Goal: Find specific page/section: Find specific page/section

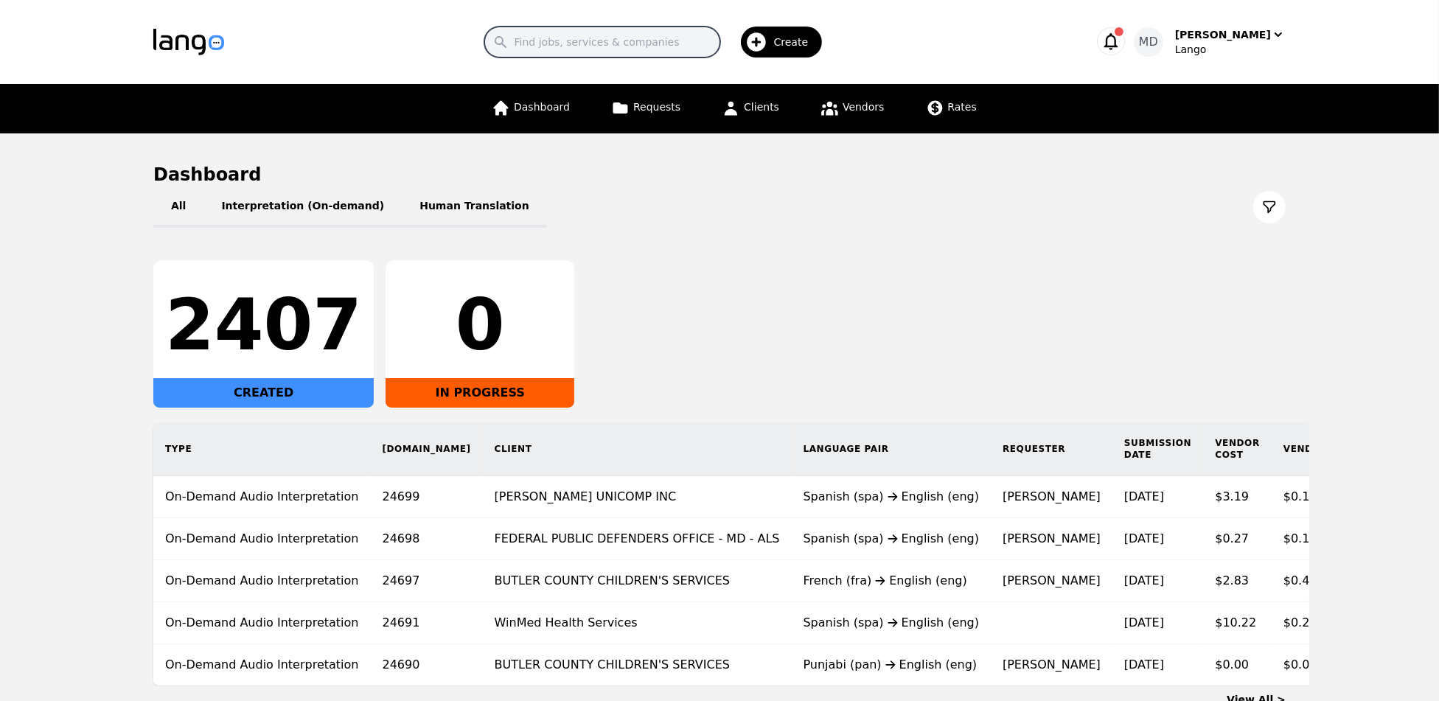
click at [608, 36] on input "Search" at bounding box center [603, 42] width 236 height 31
click at [958, 278] on div "2407 CREATED 0 IN PROGRESS" at bounding box center [719, 333] width 1133 height 147
click at [769, 112] on span "Clients" at bounding box center [761, 107] width 35 height 12
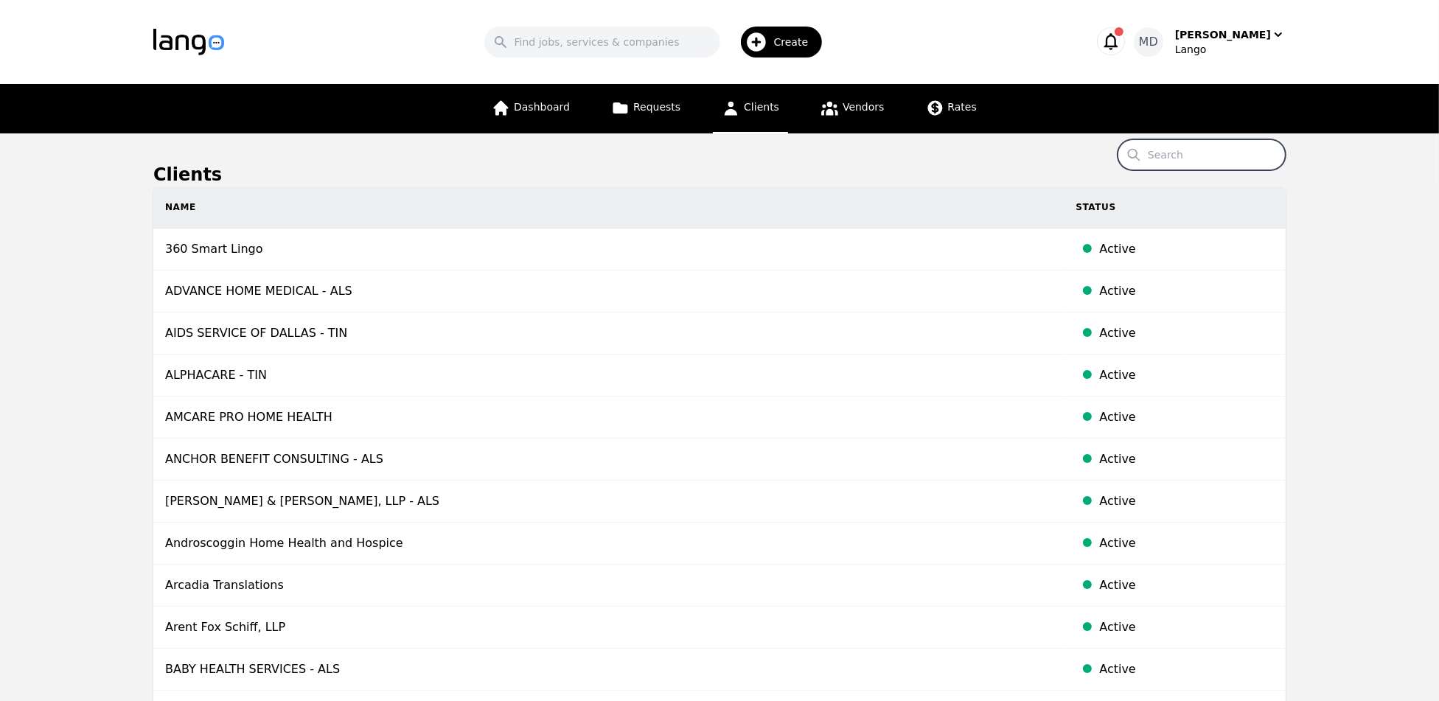
click at [1201, 162] on input "Search" at bounding box center [1202, 154] width 168 height 31
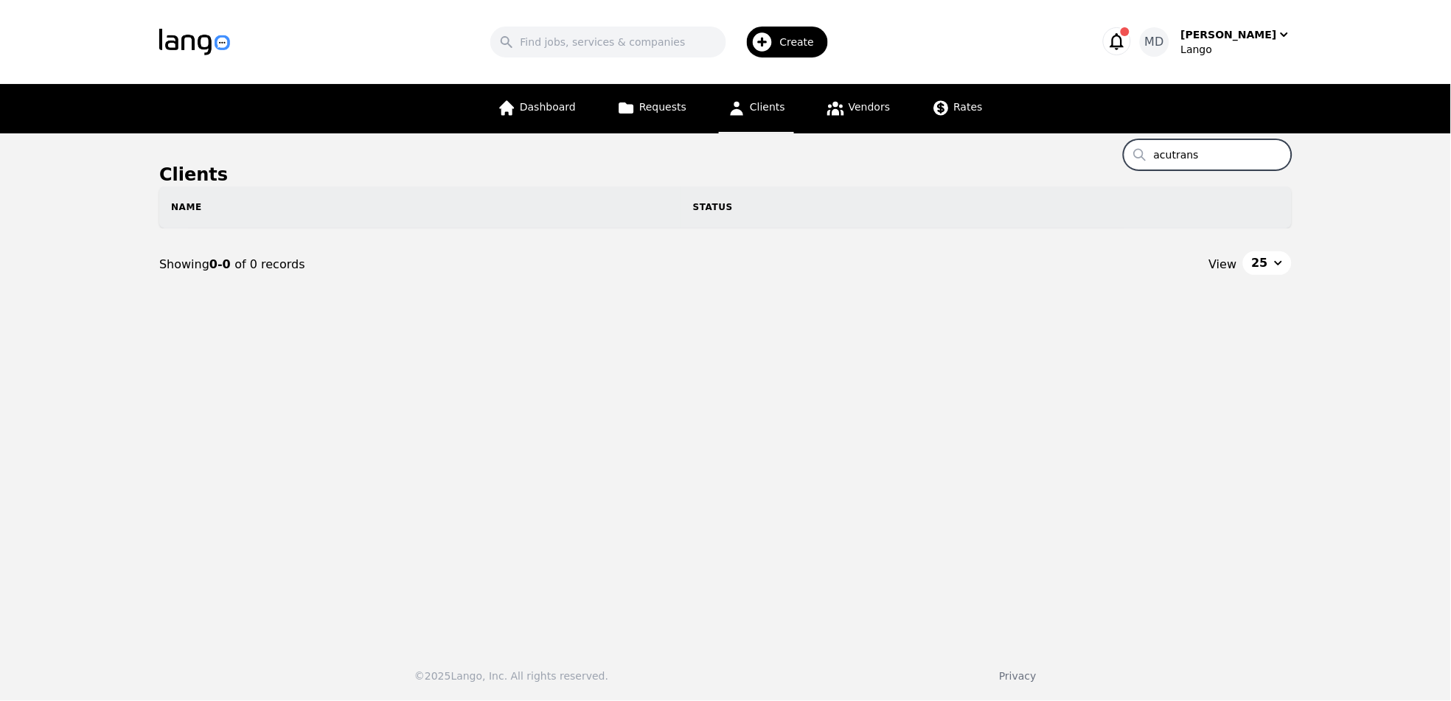
type input "acutrans"
click at [854, 109] on span "Vendors" at bounding box center [869, 107] width 41 height 12
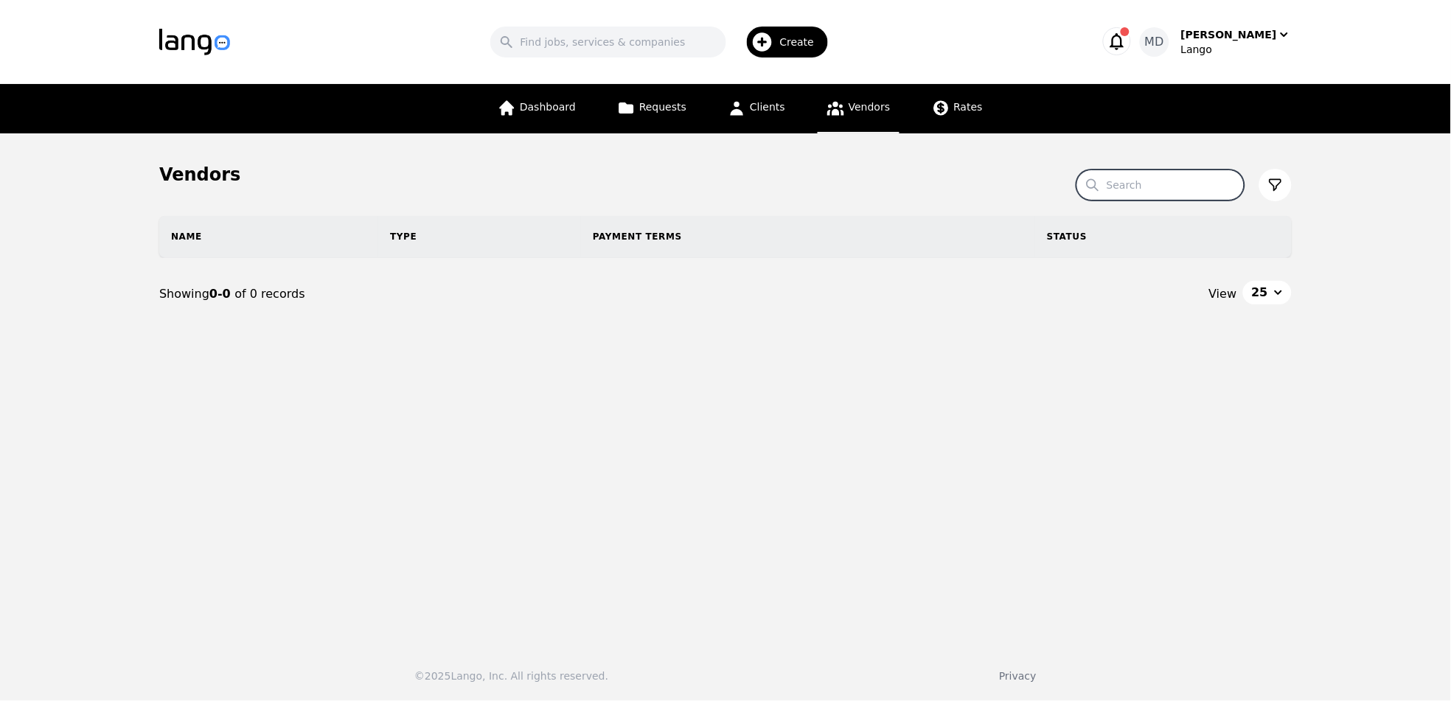
click at [1154, 187] on input "Search" at bounding box center [1161, 185] width 168 height 31
type input "acutran"
click at [768, 121] on link "Clients" at bounding box center [756, 108] width 75 height 49
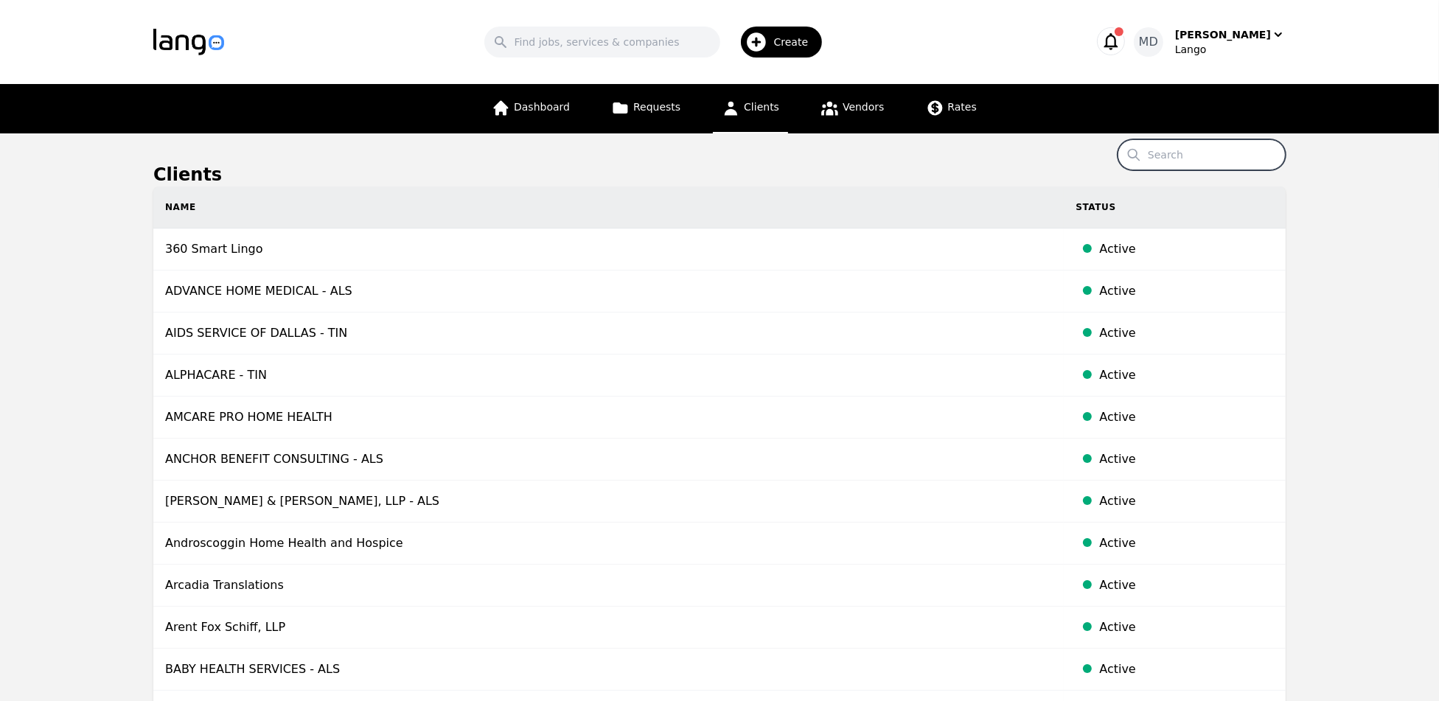
click at [1201, 150] on input "Search" at bounding box center [1202, 154] width 168 height 31
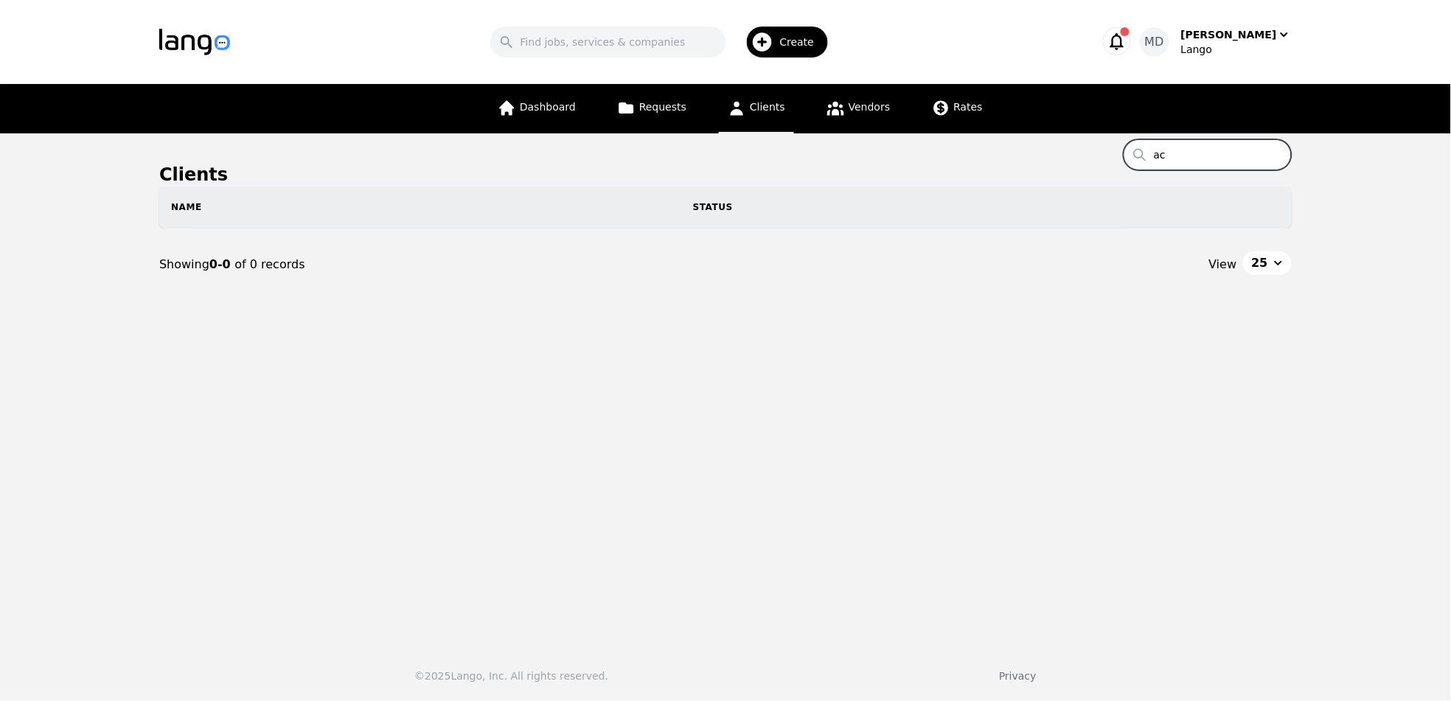
type input "a"
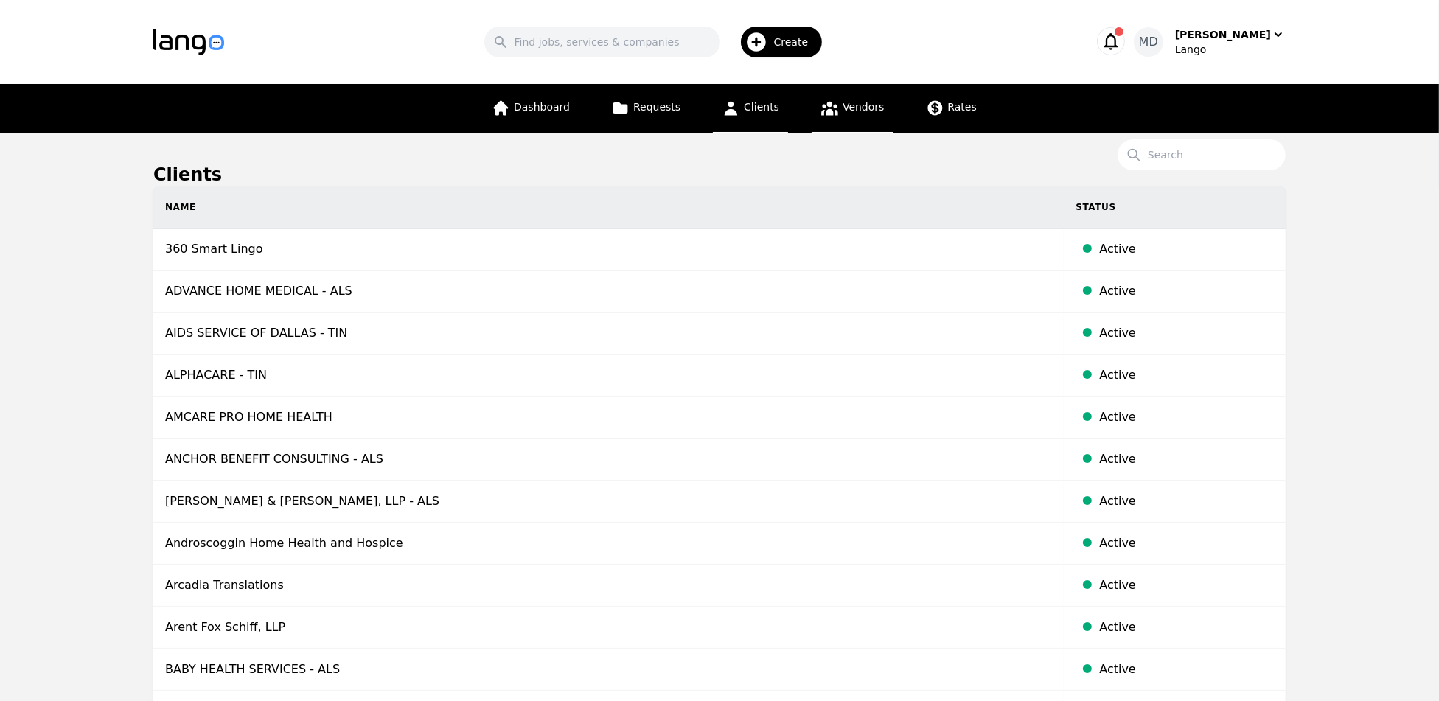
click at [875, 117] on link "Vendors" at bounding box center [852, 108] width 81 height 49
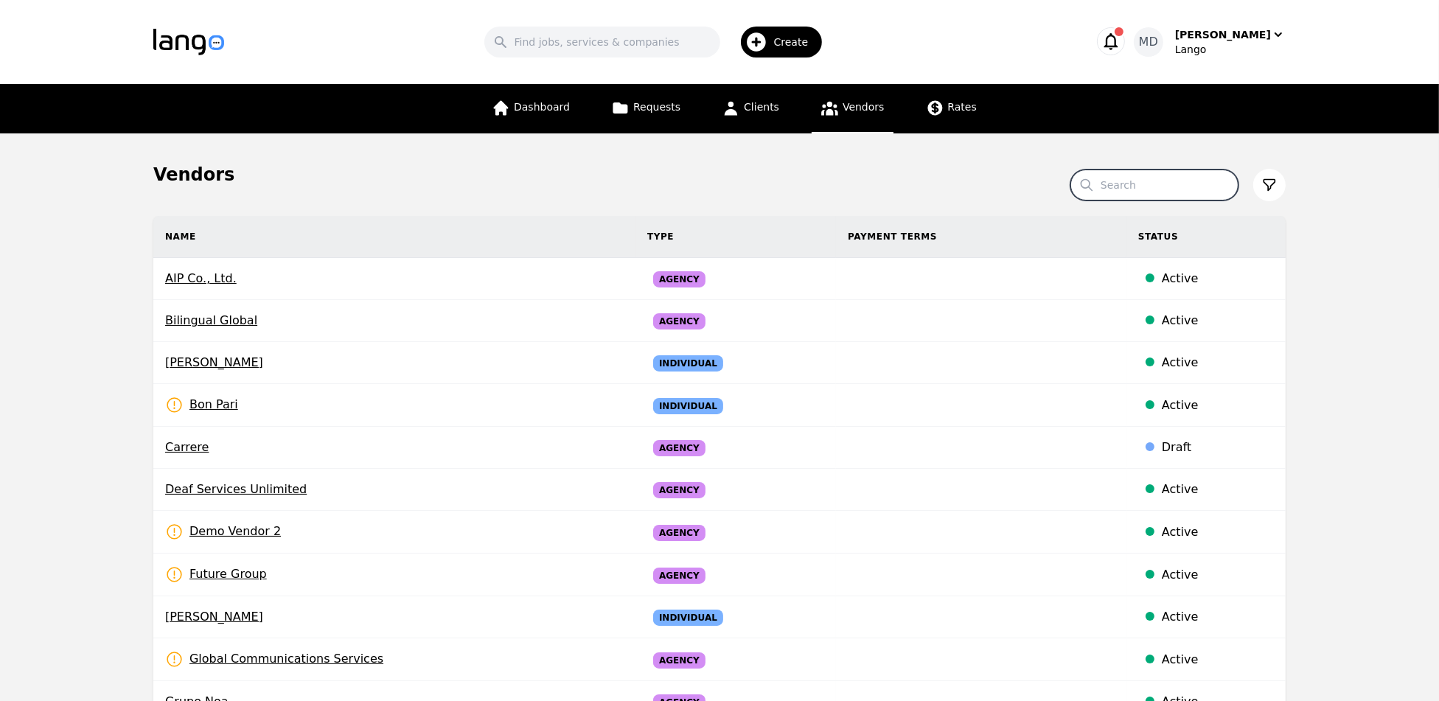
click at [1155, 181] on input "Search" at bounding box center [1155, 185] width 168 height 31
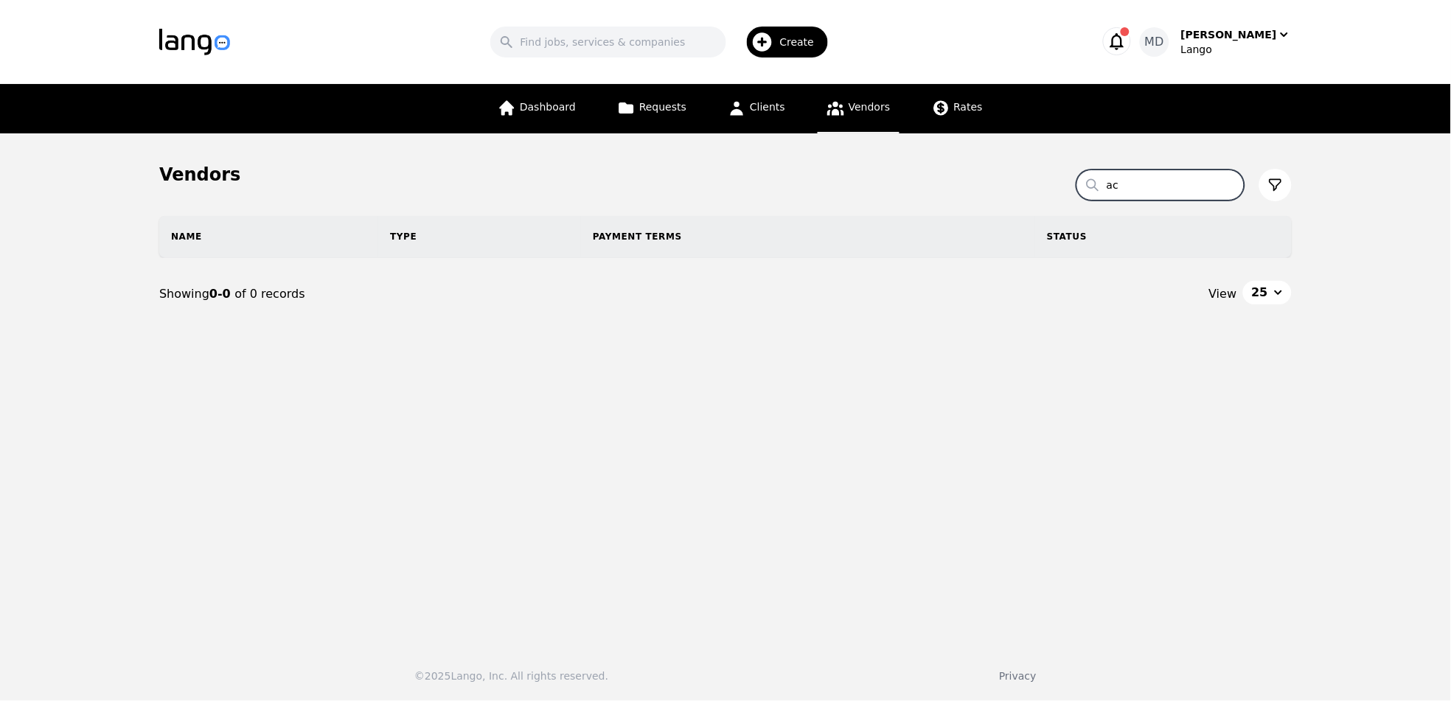
type input "a"
